Goal: Task Accomplishment & Management: Manage account settings

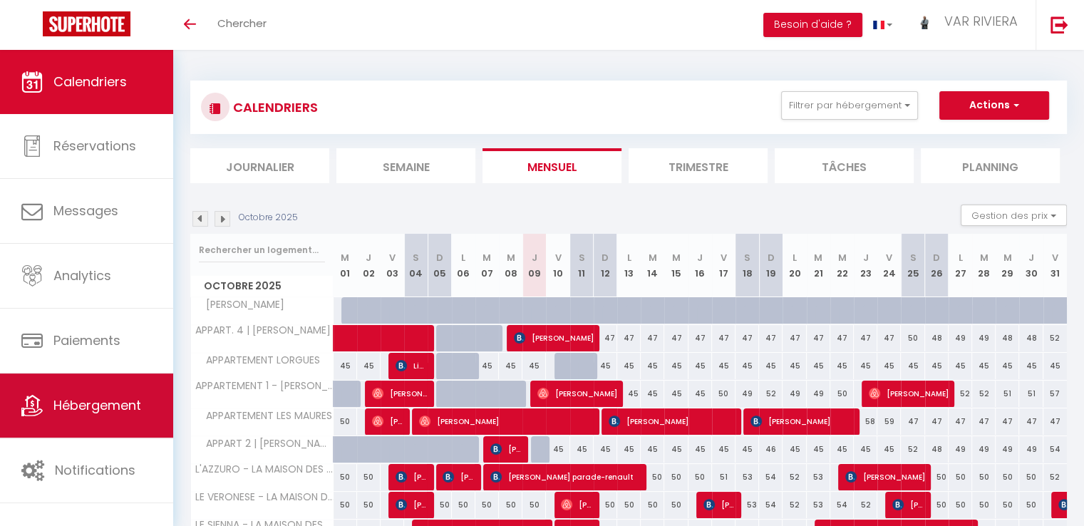
click at [113, 398] on span "Hébergement" at bounding box center [97, 405] width 88 height 18
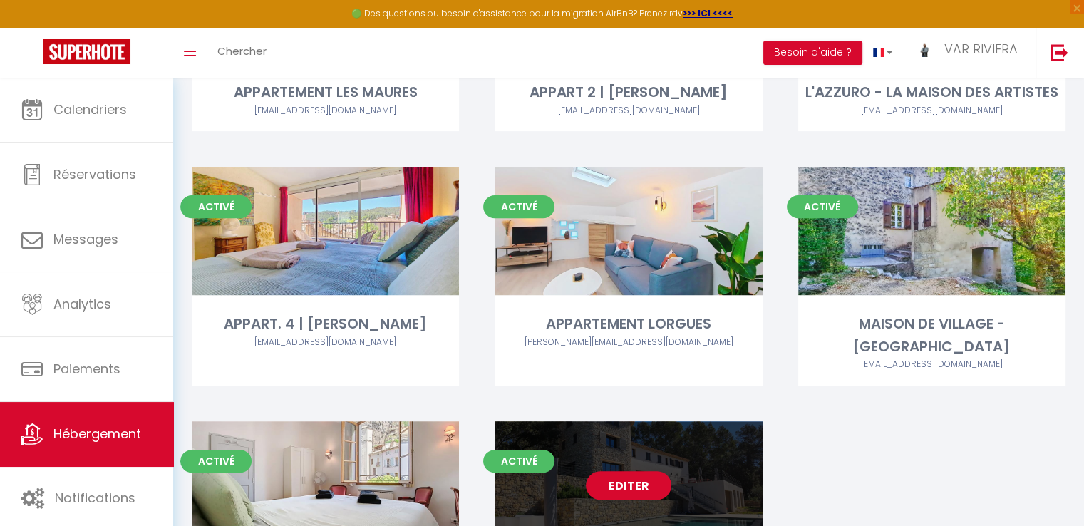
scroll to position [641, 0]
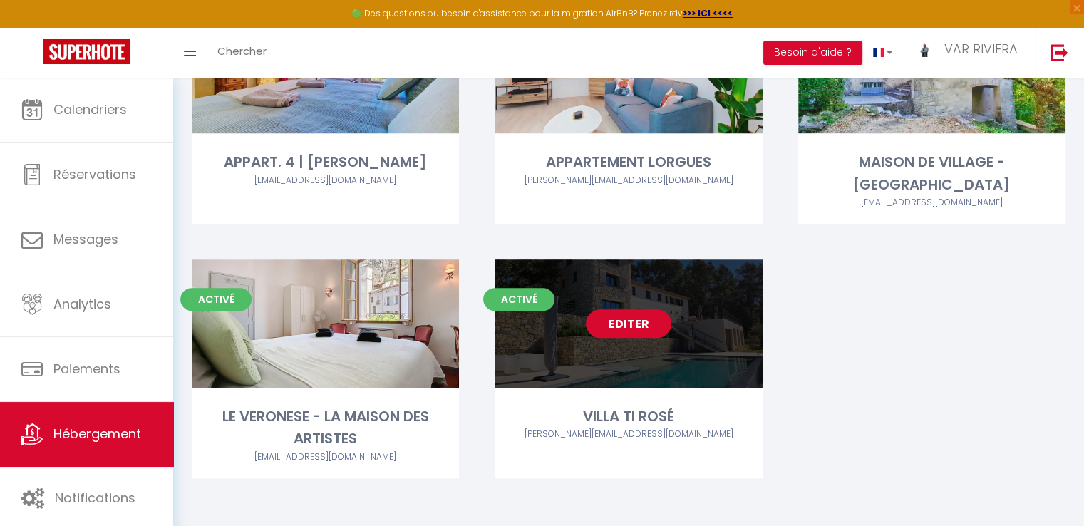
click at [657, 321] on link "Editer" at bounding box center [629, 323] width 86 height 29
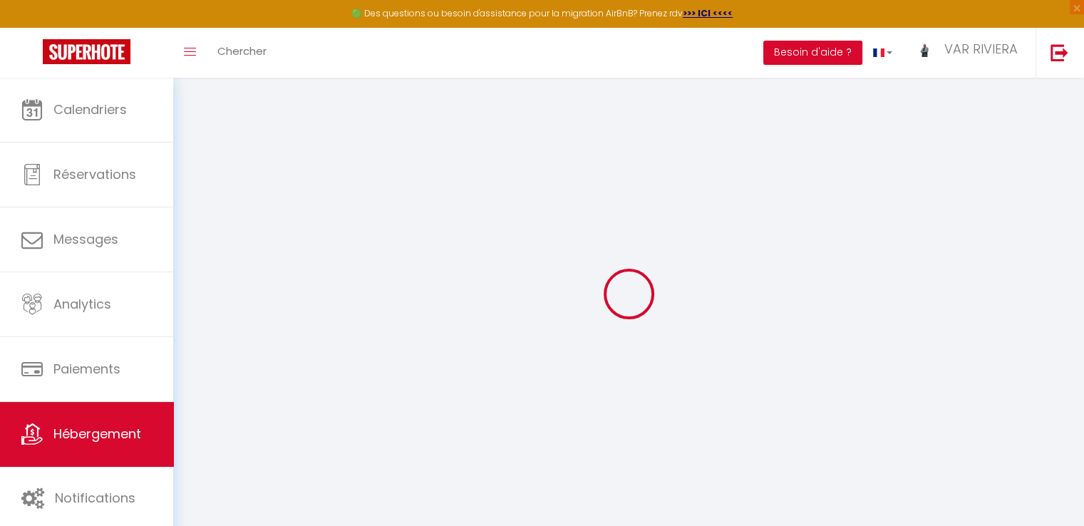
type input "Oups ! Les dates sélectionnées sont indisponibles."
type textarea "Malheureusement les dates sélectionnées sont indisponibles. Nous vous invitons …"
type input "43.5012152"
type input "6.3506407"
checkbox input "true"
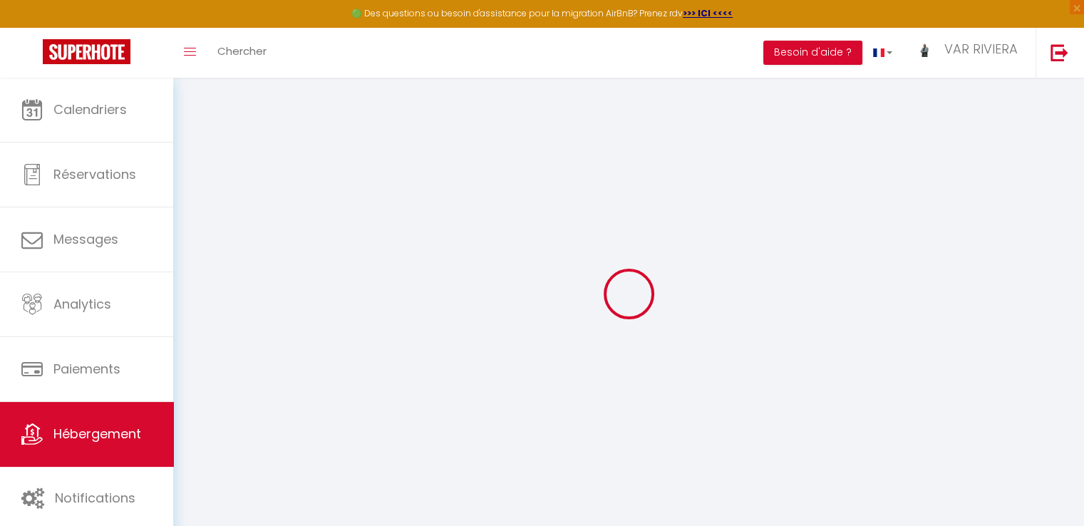
checkbox input "false"
select select
checkbox input "false"
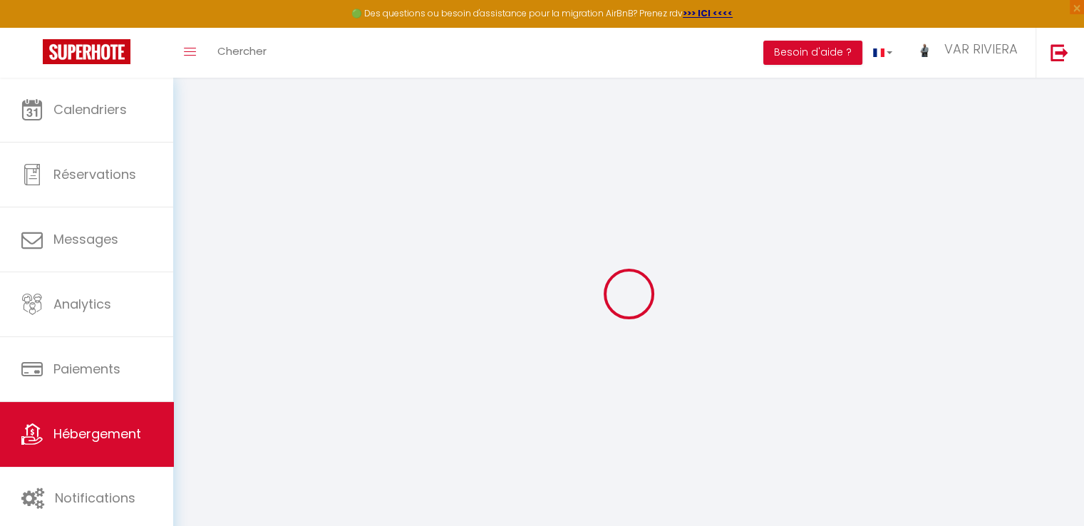
checkbox input "false"
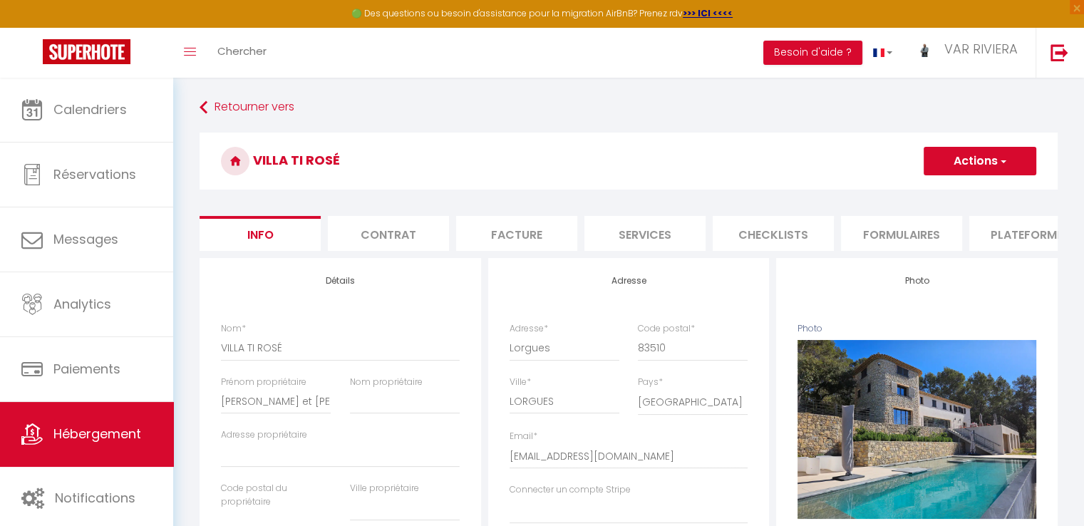
scroll to position [0, 425]
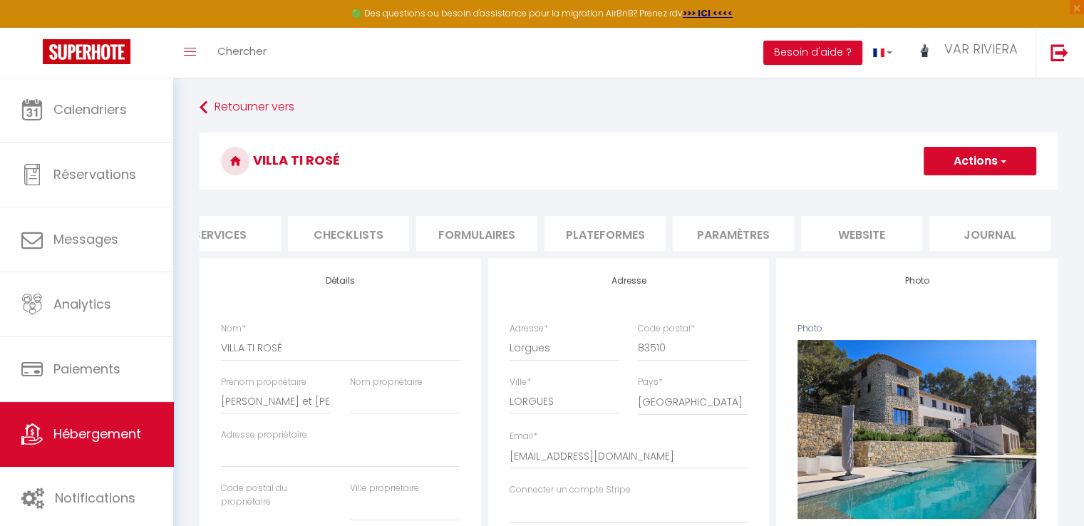
click at [854, 242] on li "website" at bounding box center [861, 233] width 121 height 35
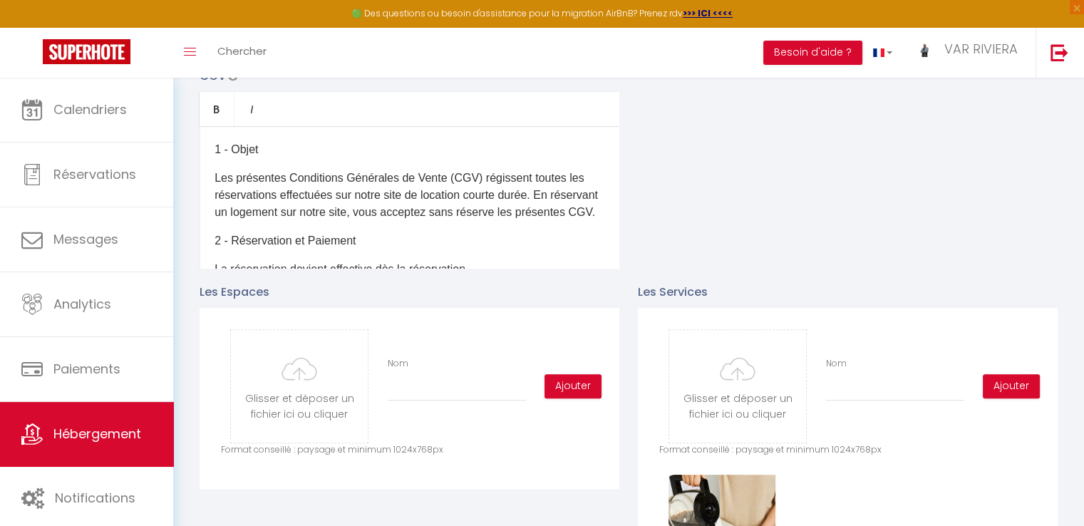
scroll to position [641, 0]
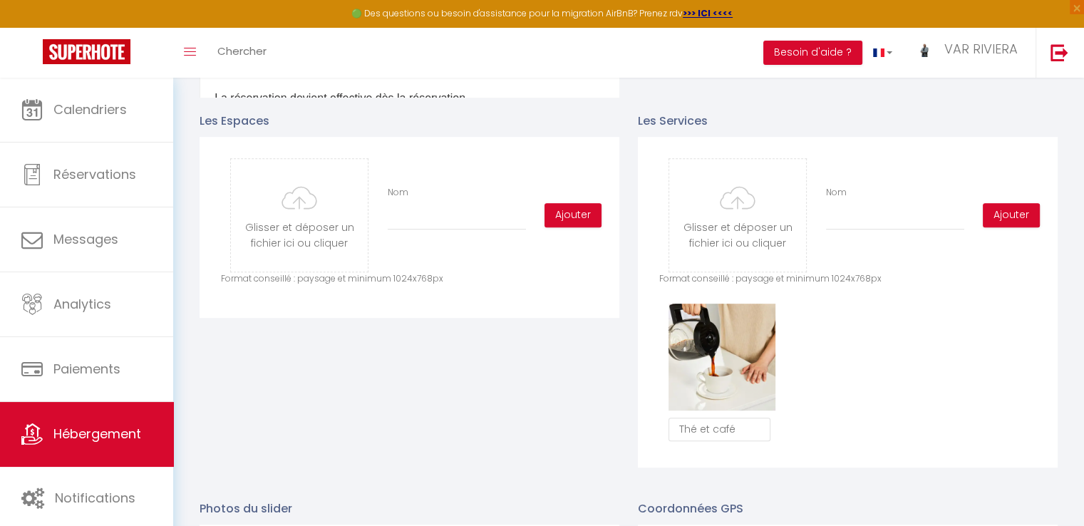
click at [740, 367] on button "Supprimer" at bounding box center [722, 356] width 68 height 21
checkbox input "true"
checkbox input "false"
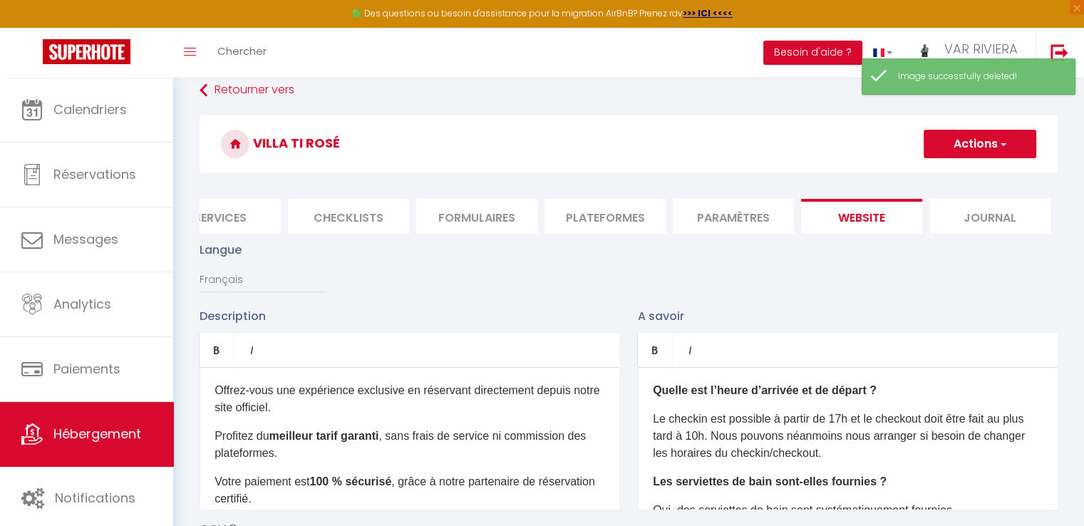
scroll to position [0, 0]
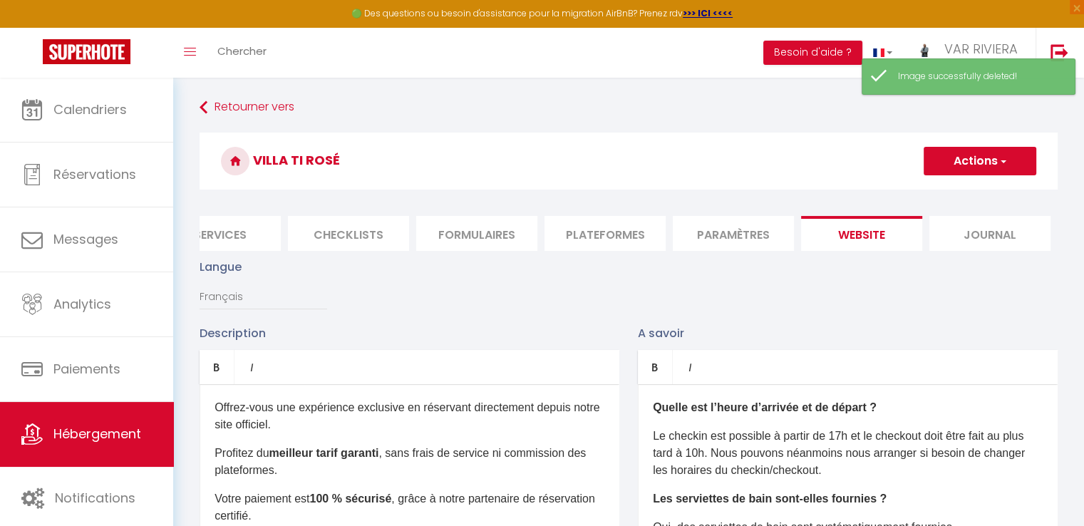
click at [958, 165] on button "Actions" at bounding box center [980, 161] width 113 height 29
click at [961, 186] on input "Enregistrer" at bounding box center [963, 192] width 53 height 14
checkbox input "true"
checkbox input "false"
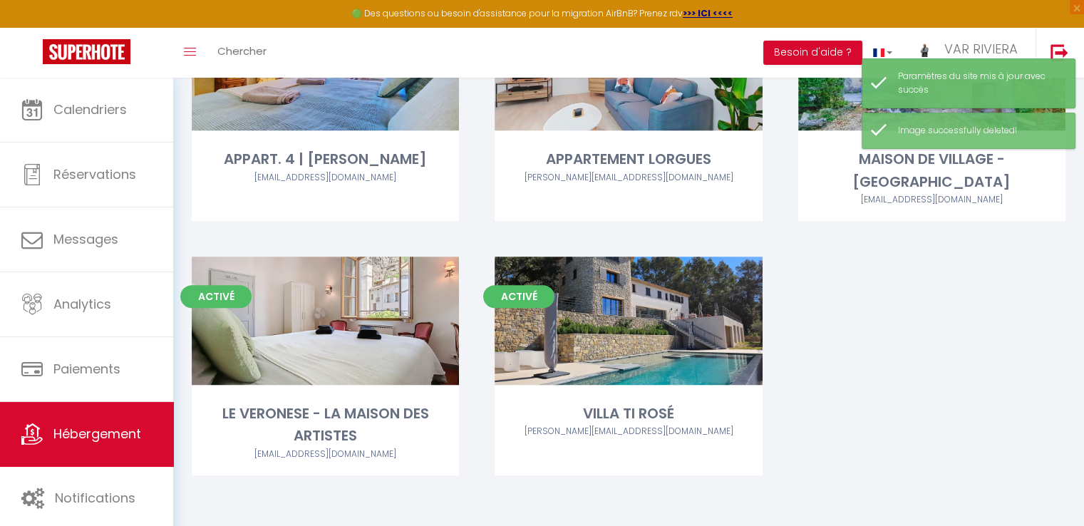
scroll to position [646, 0]
